Goal: Task Accomplishment & Management: Manage account settings

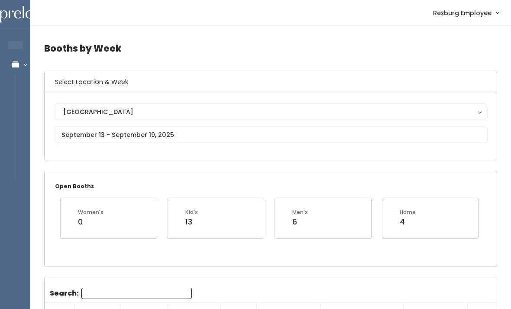
click at [22, 67] on icon at bounding box center [15, 64] width 30 height 7
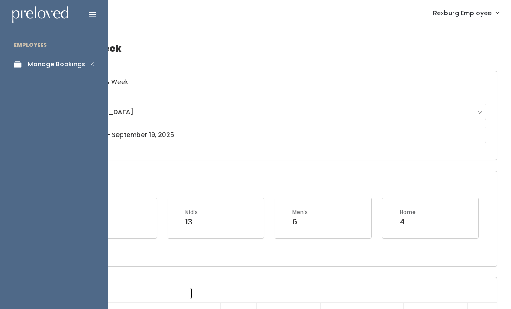
click at [79, 66] on div "Manage Bookings" at bounding box center [57, 64] width 58 height 9
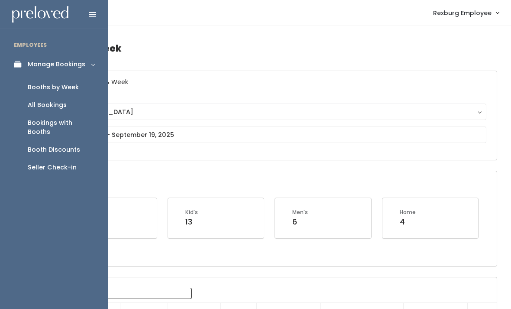
click at [68, 163] on div "Seller Check-in" at bounding box center [52, 167] width 49 height 9
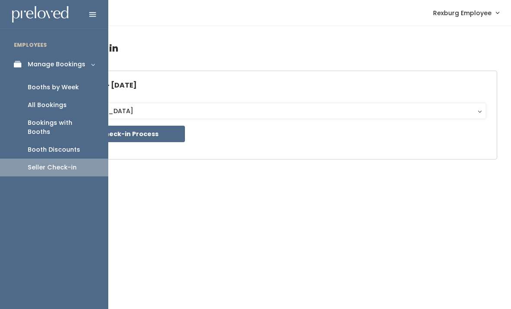
click at [87, 142] on link "Booth Discounts" at bounding box center [54, 150] width 108 height 18
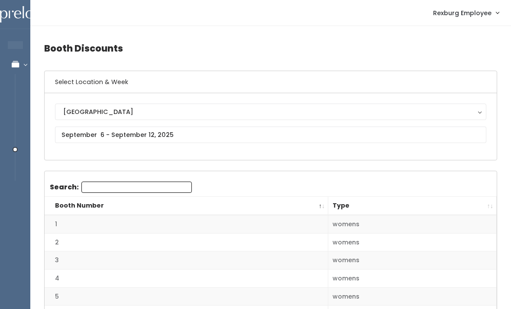
click at [188, 119] on button "[GEOGRAPHIC_DATA]" at bounding box center [270, 112] width 431 height 16
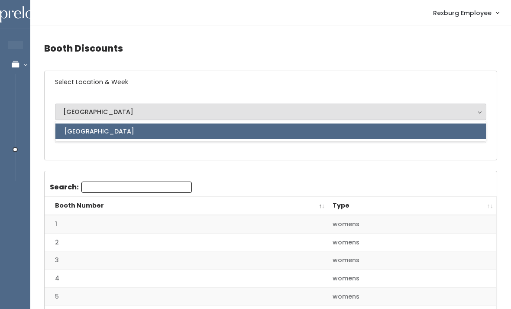
click at [207, 152] on div "[GEOGRAPHIC_DATA] Rexburg Rexburg" at bounding box center [271, 126] width 452 height 67
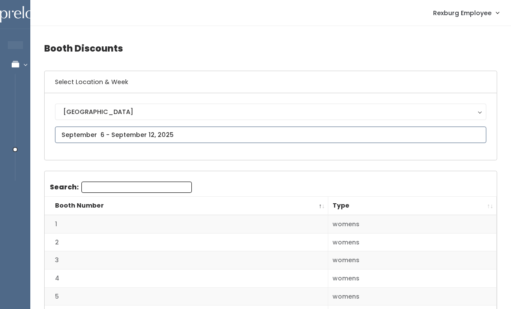
click at [249, 134] on input "text" at bounding box center [270, 134] width 431 height 16
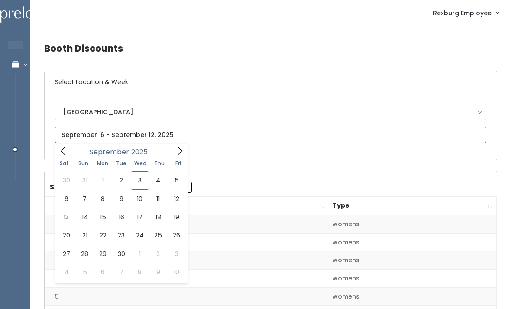
type input "August 30 to September 5"
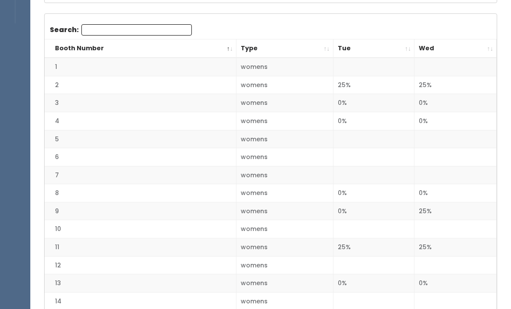
scroll to position [157, 0]
click at [492, 52] on th "Wed" at bounding box center [455, 48] width 82 height 19
click at [488, 52] on th "Wed" at bounding box center [455, 48] width 82 height 19
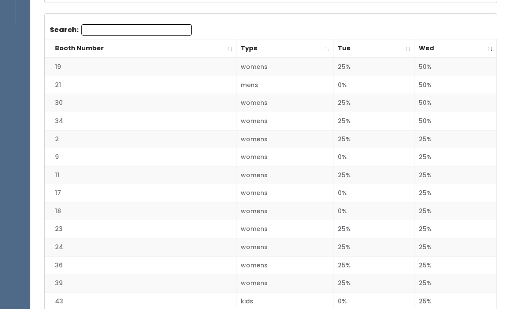
click at [488, 48] on th "Wed" at bounding box center [455, 48] width 82 height 19
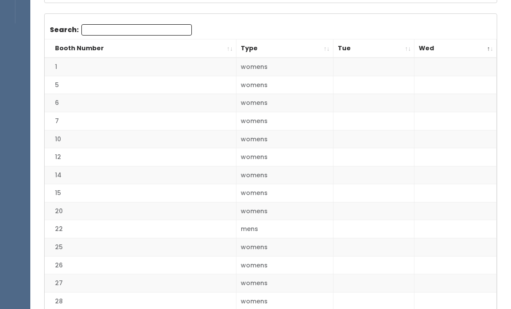
click at [488, 51] on th "Wed" at bounding box center [455, 48] width 82 height 19
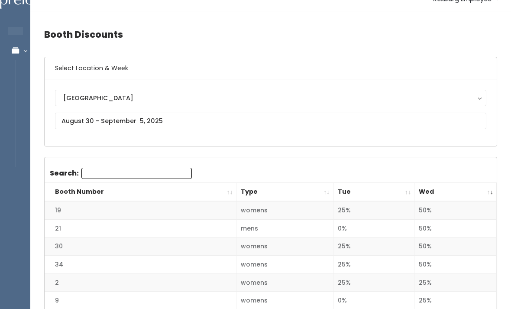
scroll to position [0, 0]
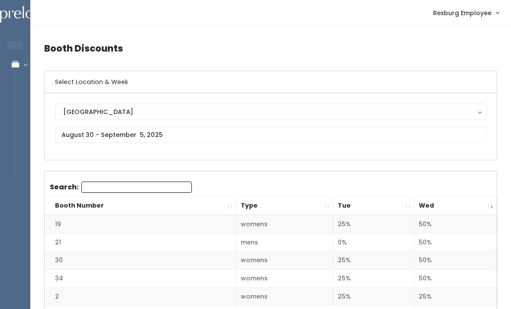
click at [20, 61] on icon at bounding box center [15, 64] width 30 height 7
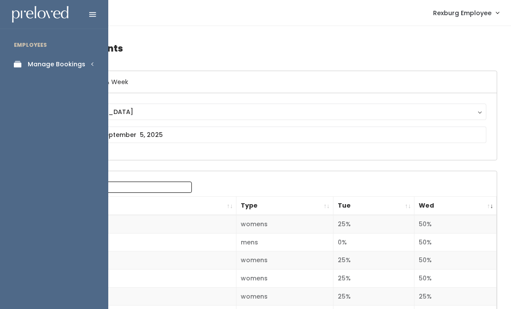
click at [88, 62] on link "Manage Bookings" at bounding box center [54, 64] width 108 height 19
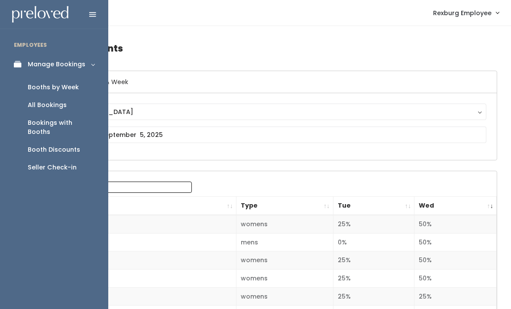
click at [86, 87] on link "Booths by Week" at bounding box center [54, 87] width 108 height 18
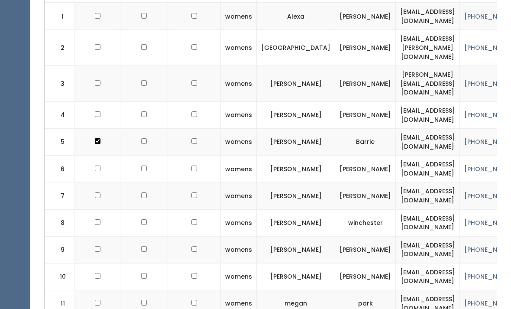
scroll to position [357, 0]
